Goal: Find specific page/section: Find specific page/section

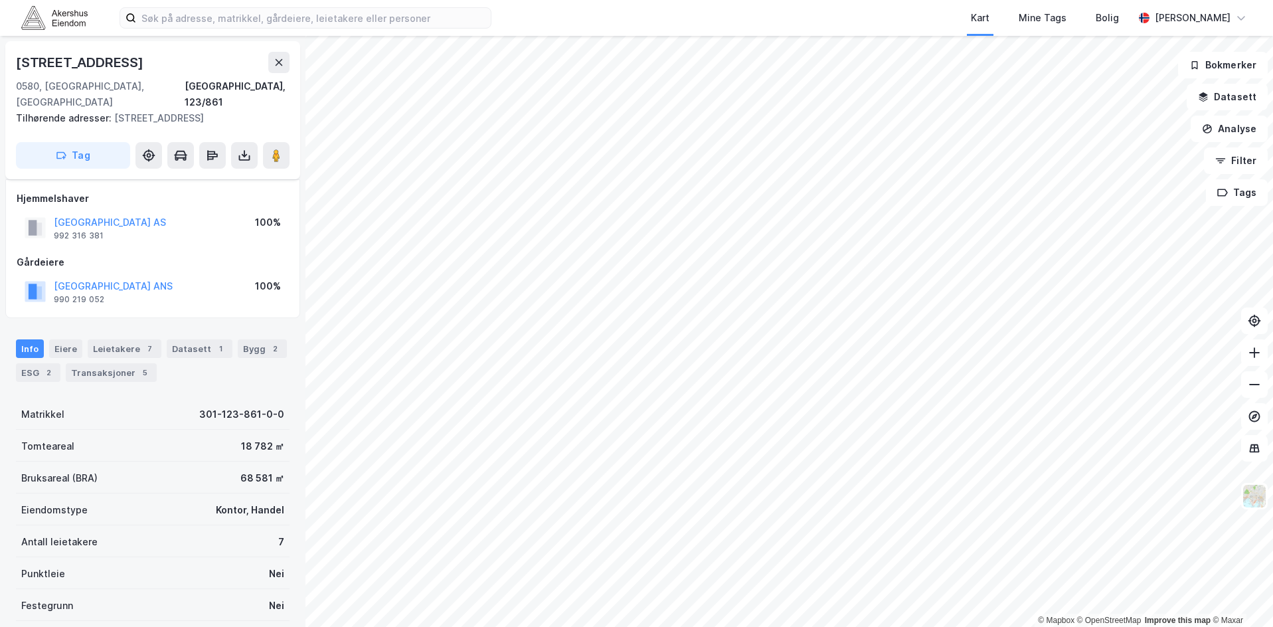
scroll to position [112, 0]
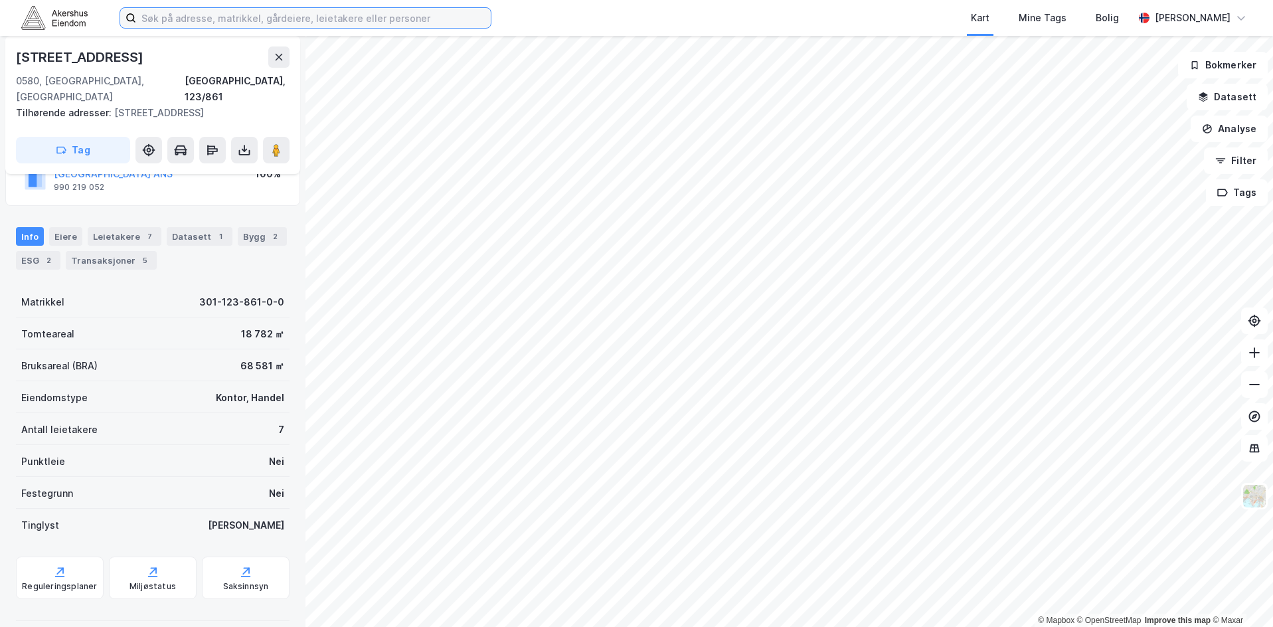
click at [220, 14] on input at bounding box center [313, 18] width 355 height 20
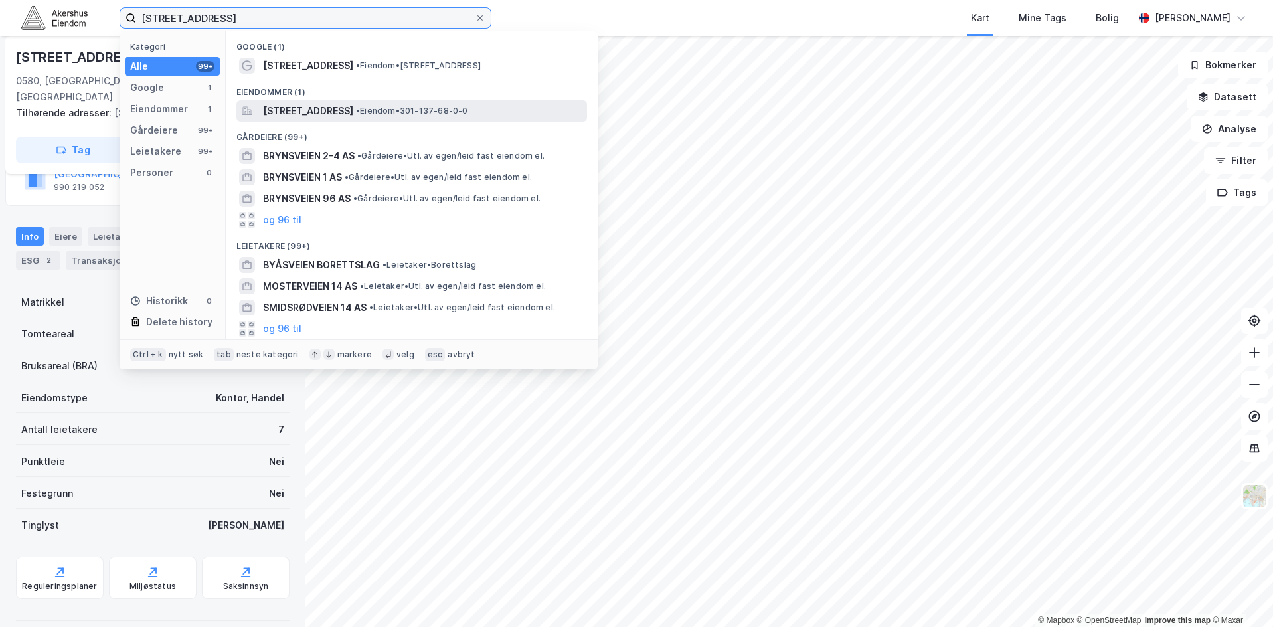
type input "[STREET_ADDRESS]"
click at [319, 105] on span "[STREET_ADDRESS]" at bounding box center [308, 111] width 90 height 16
